Goal: Find contact information: Find contact information

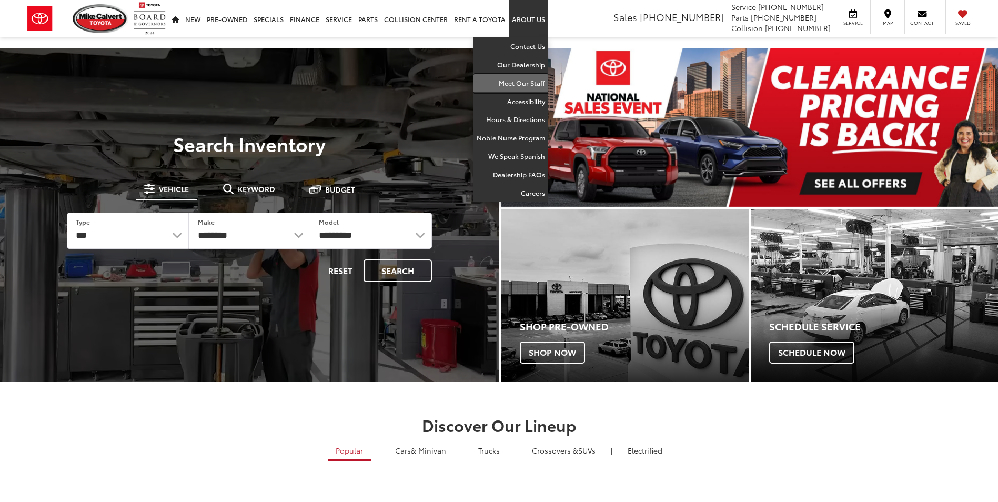
click at [532, 83] on link "Meet Our Staff" at bounding box center [511, 83] width 75 height 18
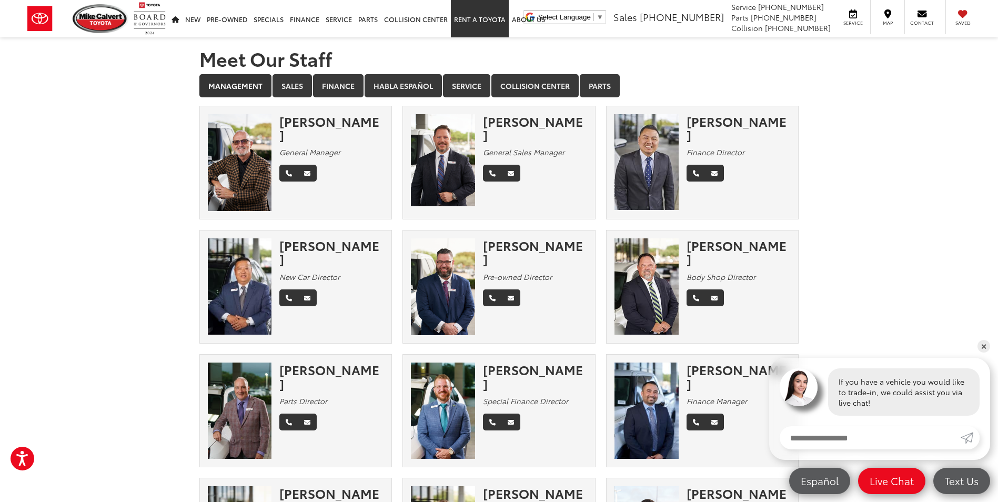
click at [469, 20] on link "Rent a Toyota" at bounding box center [480, 18] width 58 height 37
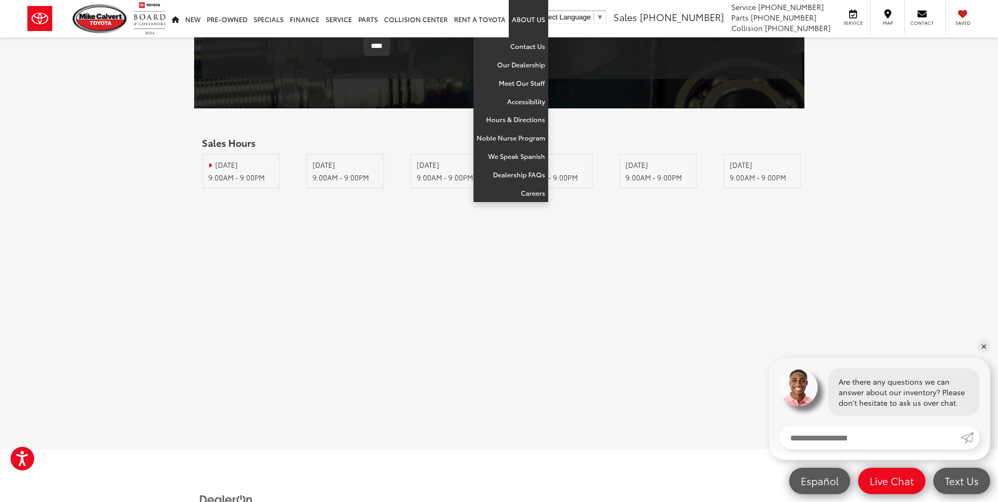
scroll to position [1651, 0]
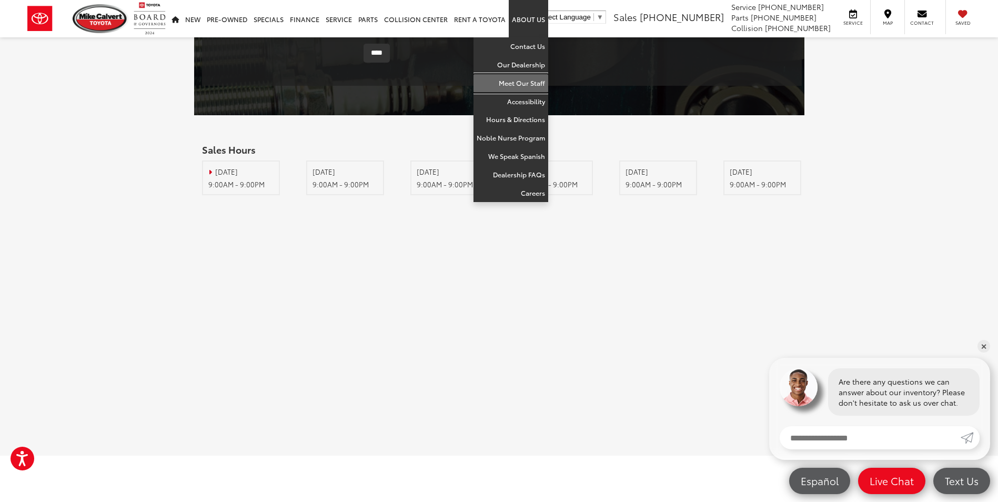
click at [538, 82] on link "Meet Our Staff" at bounding box center [511, 83] width 75 height 18
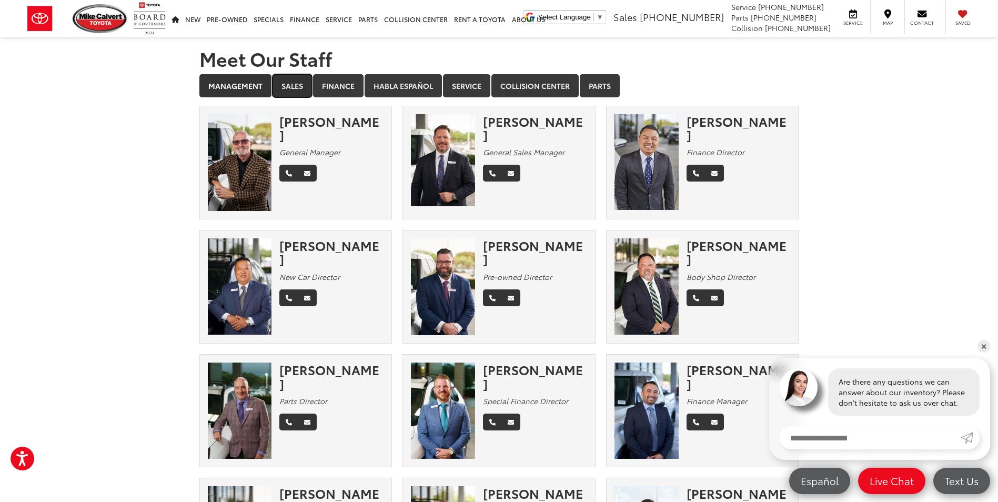
click at [282, 86] on link "Sales" at bounding box center [292, 85] width 39 height 23
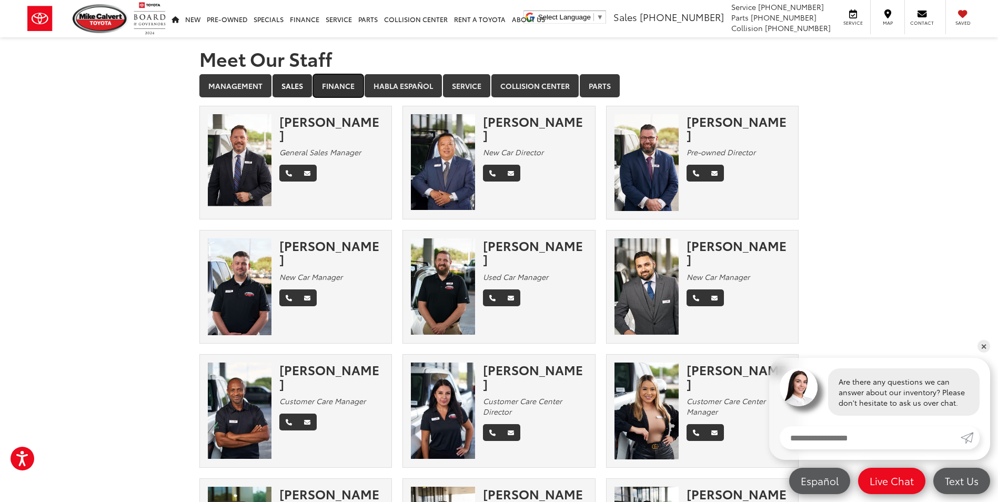
click at [343, 82] on link "Finance" at bounding box center [338, 85] width 51 height 23
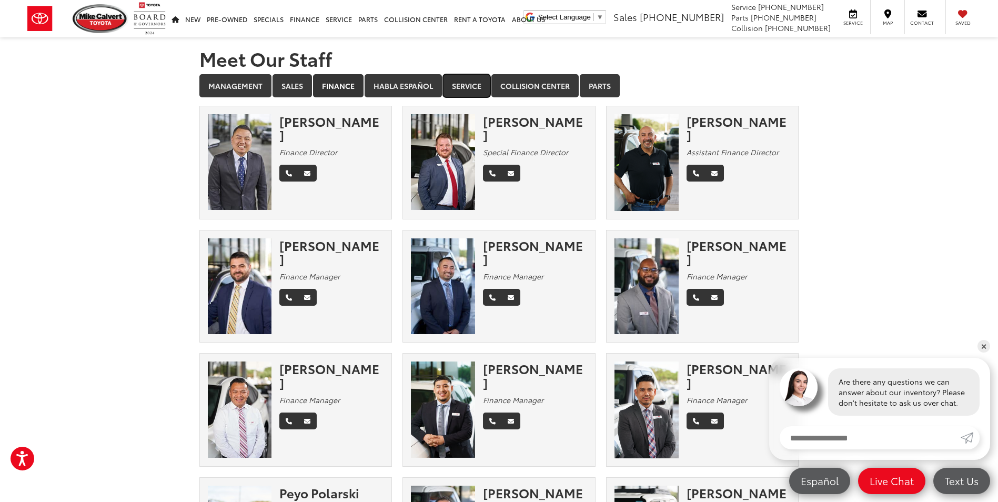
click at [455, 81] on link "Service" at bounding box center [466, 85] width 47 height 23
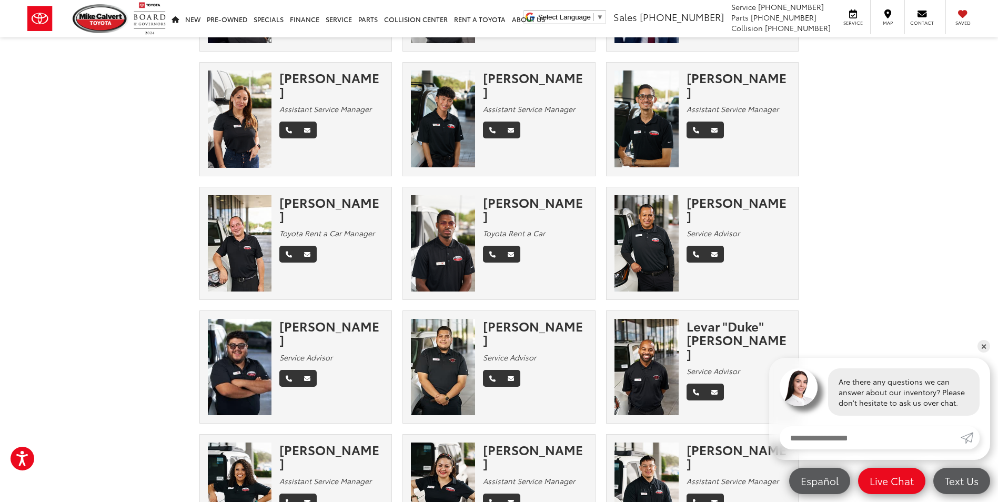
scroll to position [421, 0]
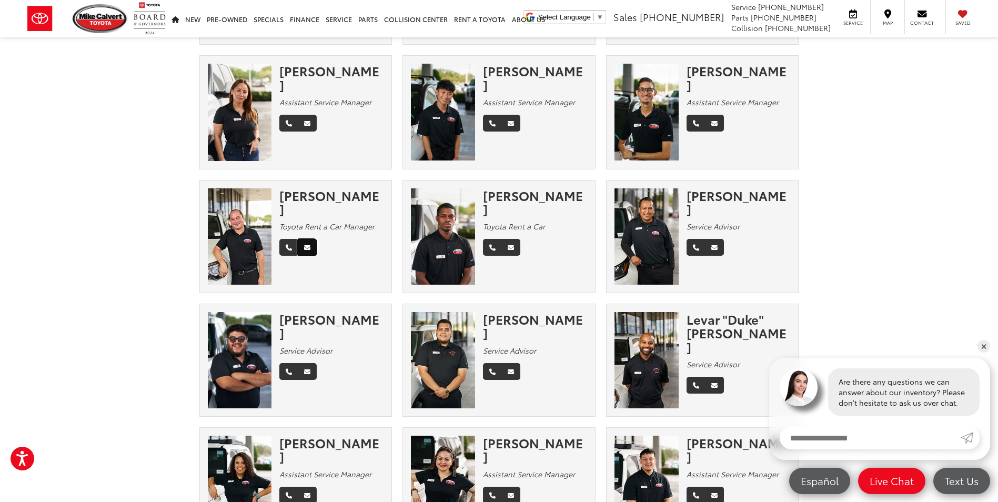
click at [308, 248] on icon "Email" at bounding box center [307, 248] width 6 height 6
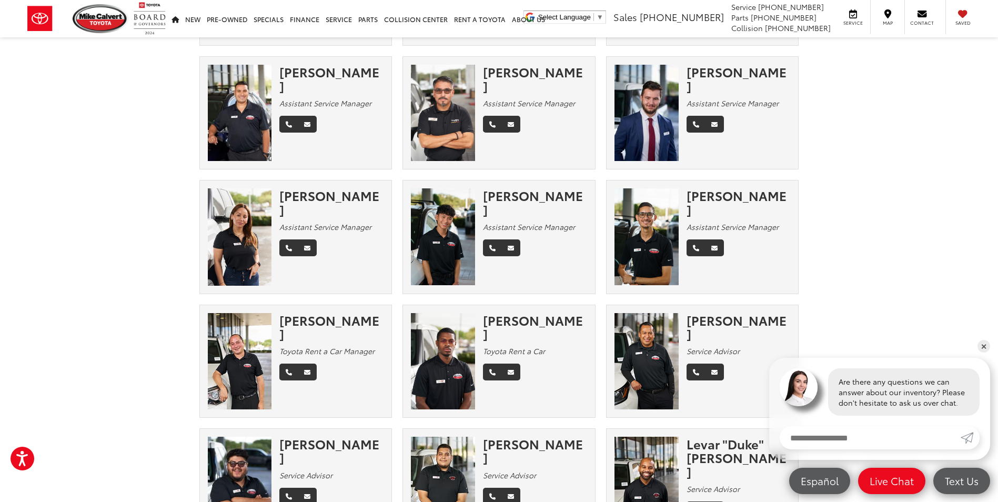
scroll to position [105, 0]
